Goal: Navigation & Orientation: Find specific page/section

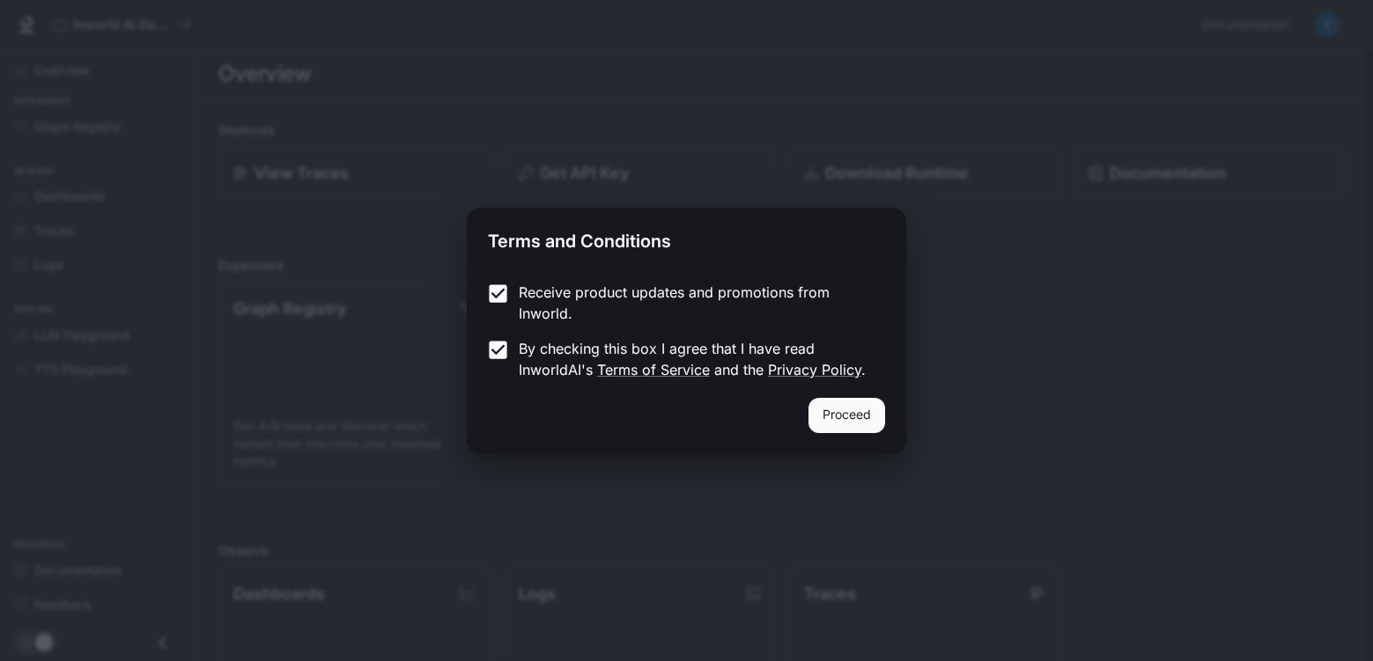
click at [827, 403] on button "Proceed" at bounding box center [847, 415] width 77 height 35
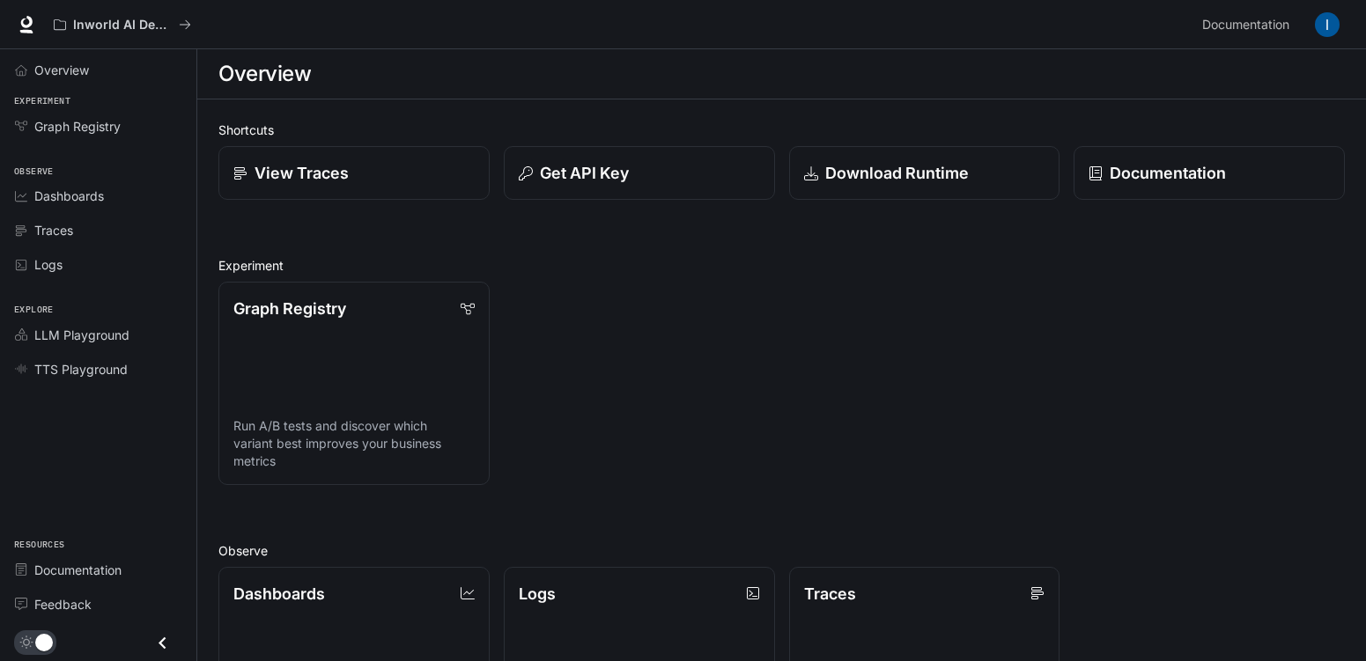
click at [103, 228] on div "Traces" at bounding box center [107, 230] width 147 height 18
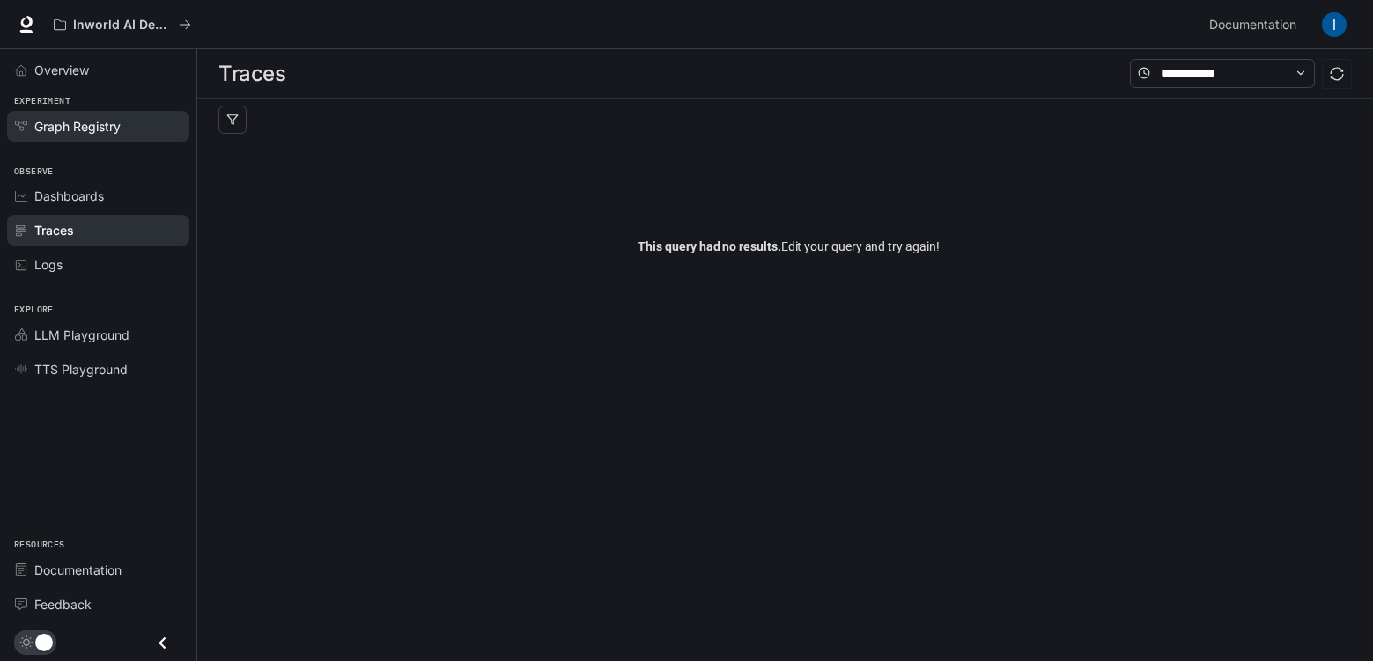
click at [52, 129] on span "Graph Registry" at bounding box center [77, 126] width 86 height 18
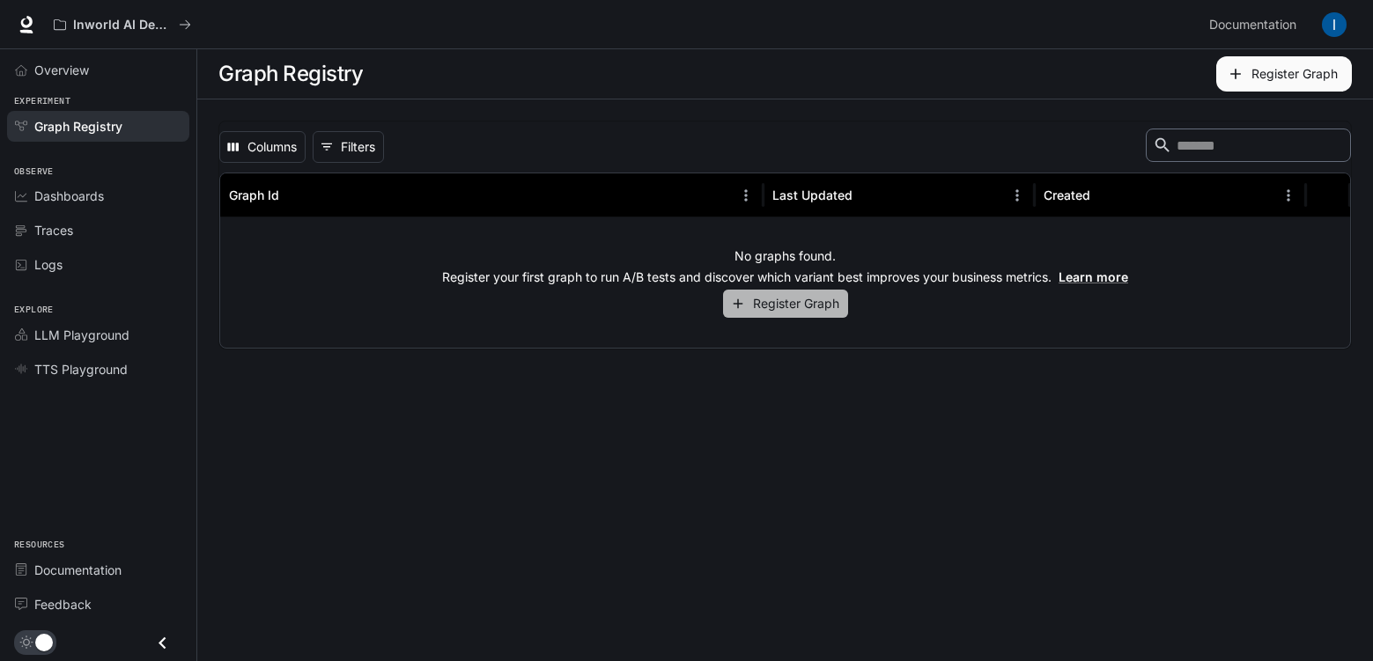
click at [799, 318] on button "Register Graph" at bounding box center [785, 304] width 125 height 29
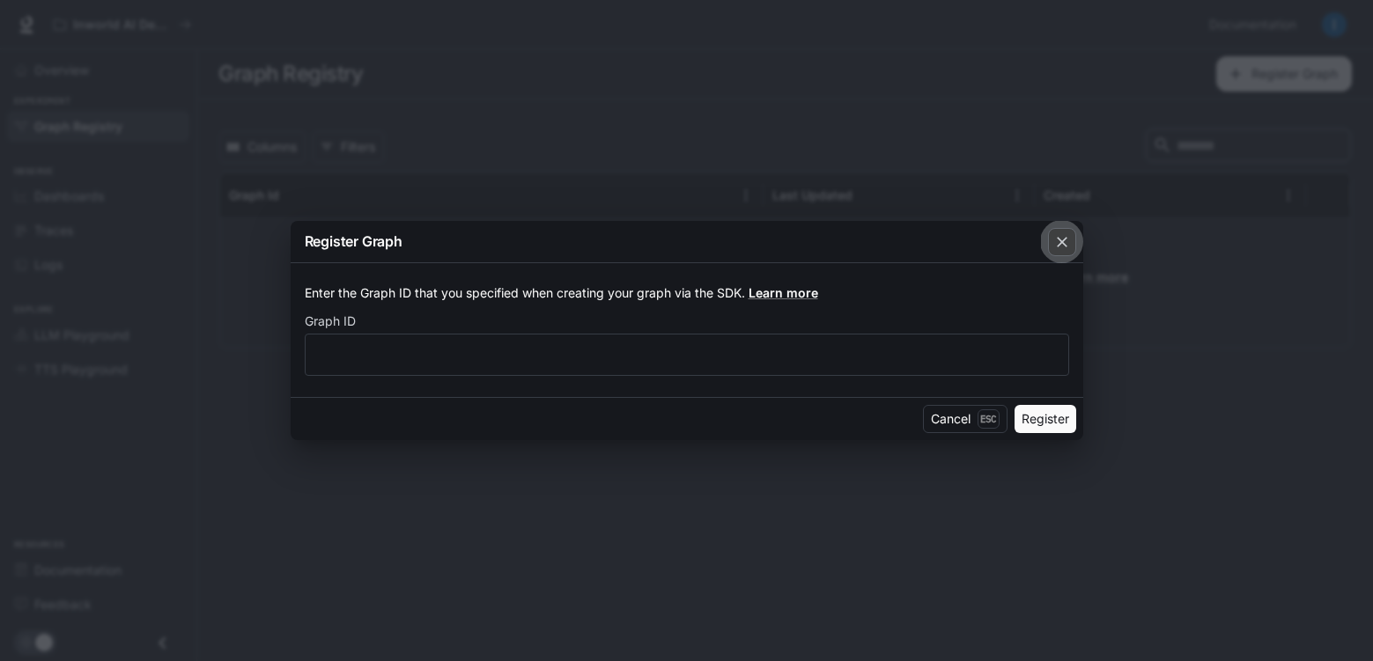
click at [1046, 247] on button "button" at bounding box center [1062, 242] width 42 height 42
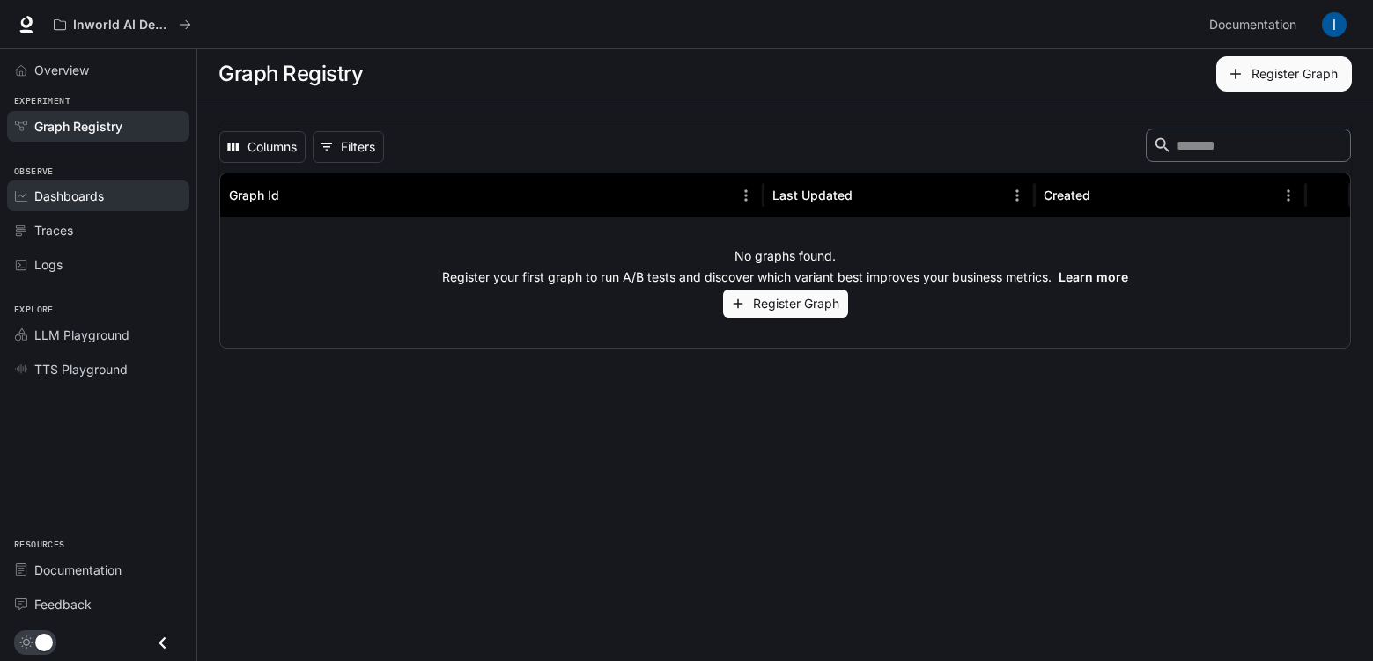
click at [97, 183] on link "Dashboards" at bounding box center [98, 196] width 182 height 31
